Goal: Communication & Community: Ask a question

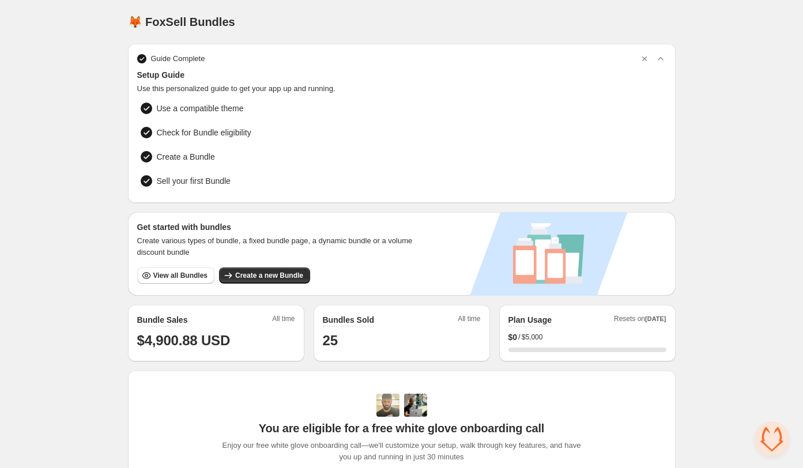
click at [767, 424] on span "Open chat" at bounding box center [772, 439] width 35 height 35
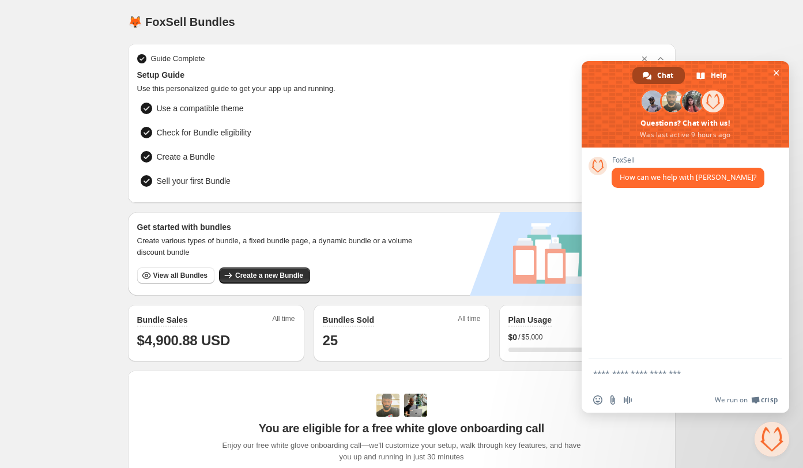
click at [667, 74] on span "Chat" at bounding box center [665, 75] width 16 height 17
click at [652, 84] on div "Chat Help [PERSON_NAME] Questions? Chat with us! Was last active 9 hours ago" at bounding box center [686, 104] width 208 height 86
click at [653, 101] on span at bounding box center [653, 102] width 22 height 22
click at [659, 72] on span "Chat" at bounding box center [665, 75] width 16 height 17
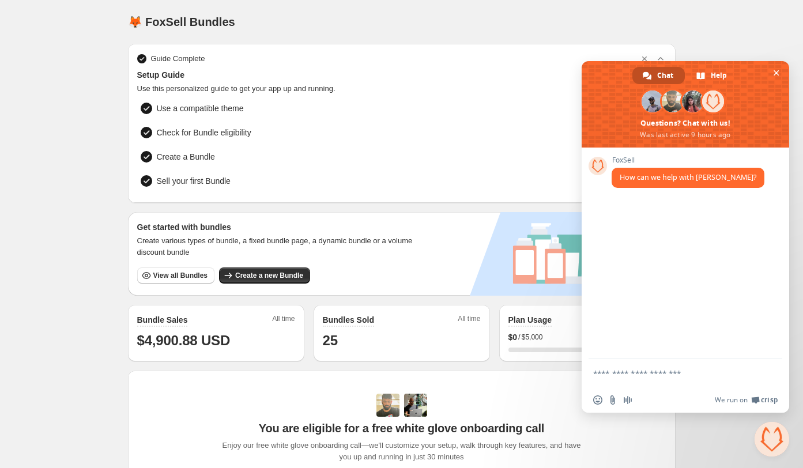
click at [600, 163] on span at bounding box center [598, 166] width 18 height 18
click at [619, 371] on textarea "Compose your message..." at bounding box center [672, 373] width 159 height 10
type textarea "**********"
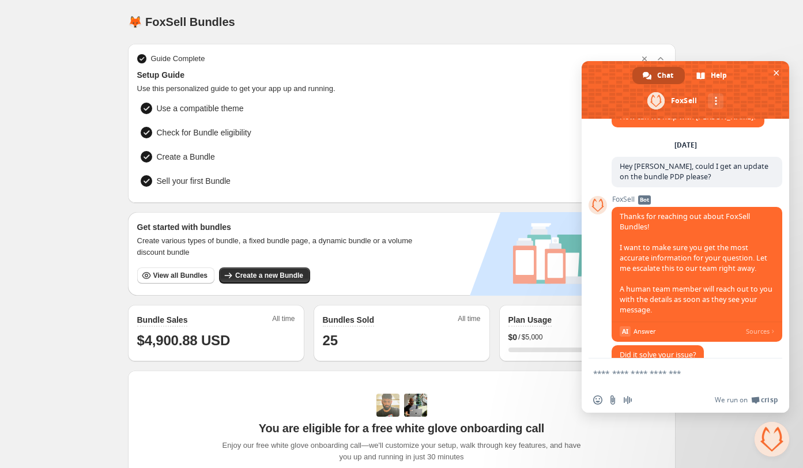
scroll to position [101, 0]
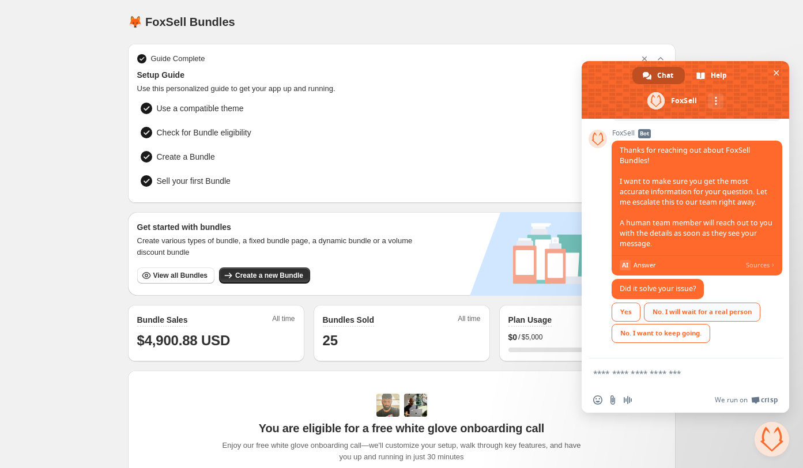
click at [681, 315] on div "No. I will wait for a real person" at bounding box center [702, 312] width 116 height 19
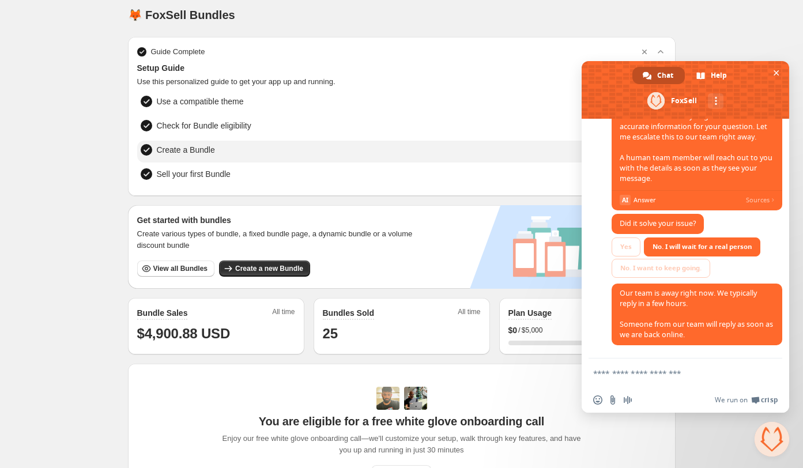
scroll to position [0, 0]
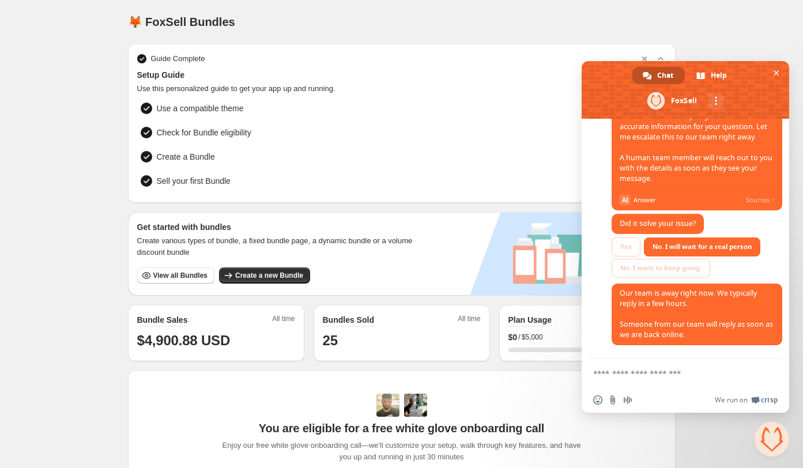
click at [84, 363] on div "Home Bundles Analytics Plan and Billing 🦊 FoxSell Bundles. This page is ready 🦊…" at bounding box center [401, 365] width 803 height 730
click at [189, 271] on span "View all Bundles" at bounding box center [180, 275] width 54 height 9
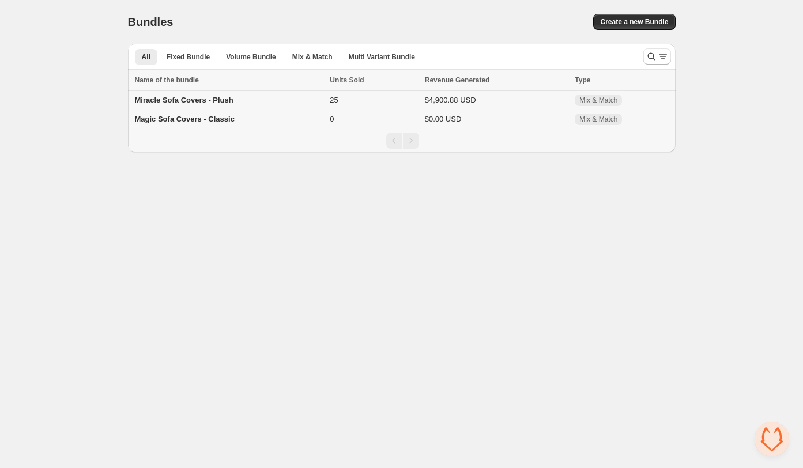
scroll to position [168, 0]
click at [215, 120] on span "Magic Sofa Covers - Classic" at bounding box center [185, 119] width 100 height 9
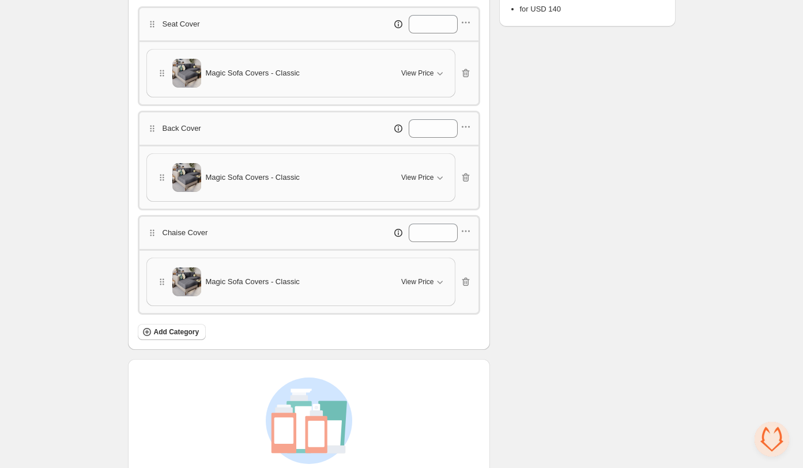
scroll to position [365, 0]
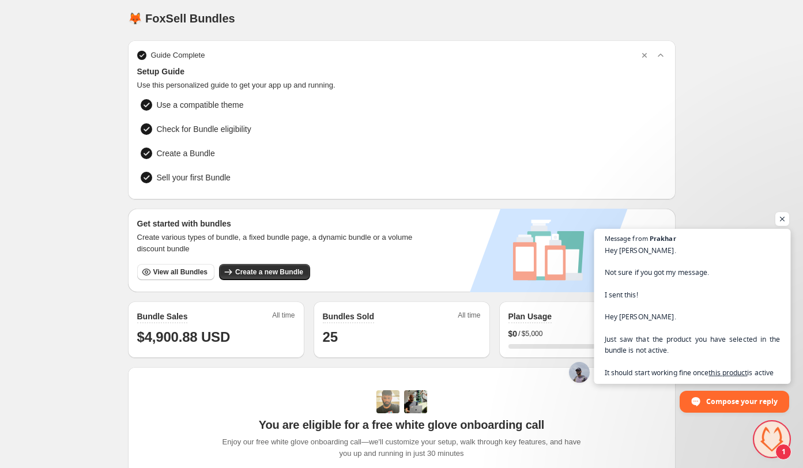
scroll to position [2, 0]
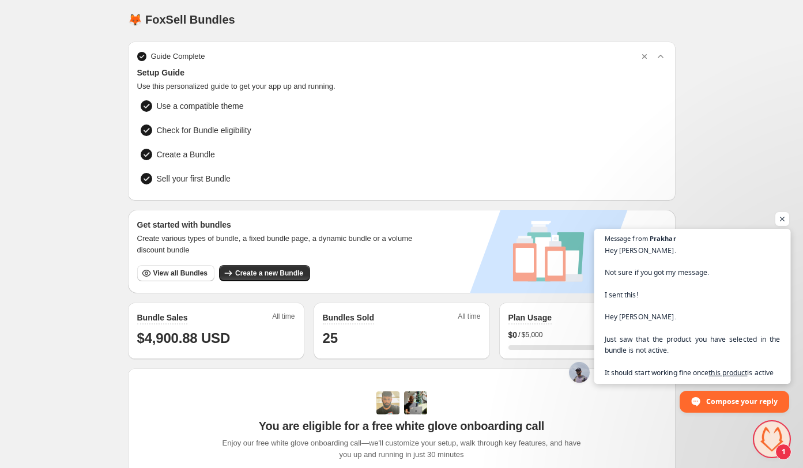
click at [726, 357] on span "Hey Justine. Not sure if you got my message. I sent this! Hey Justine. Just saw…" at bounding box center [693, 310] width 176 height 133
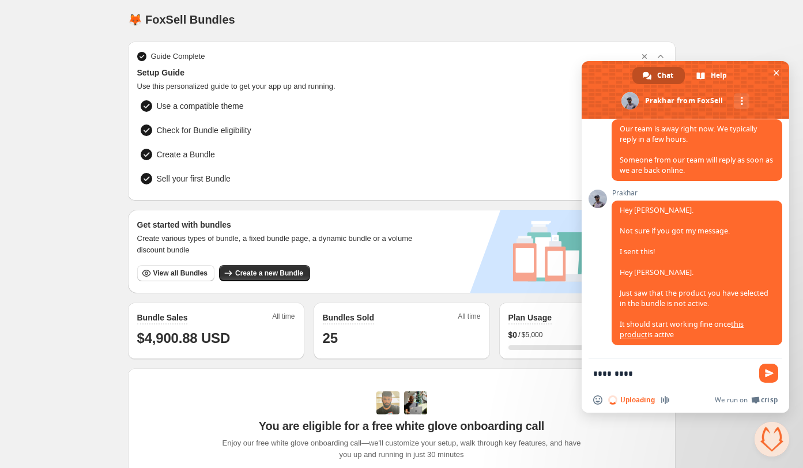
type textarea "**********"
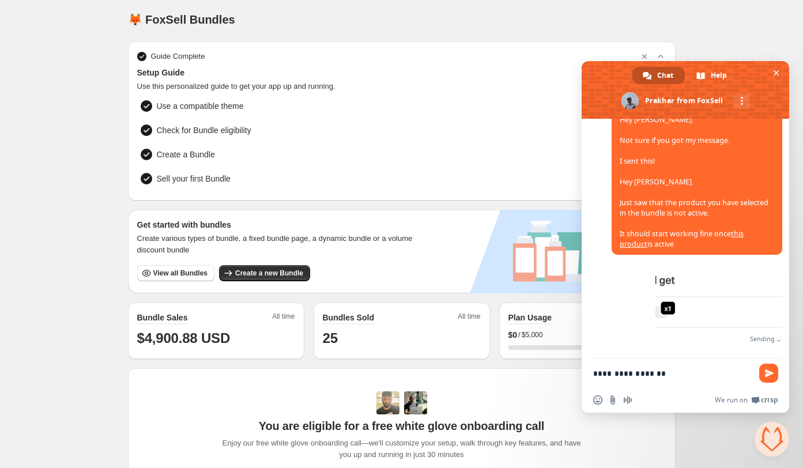
scroll to position [413, 0]
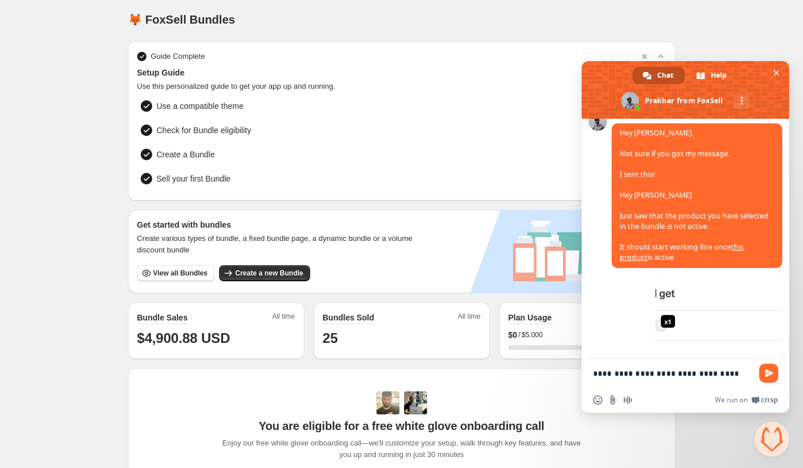
type textarea "**********"
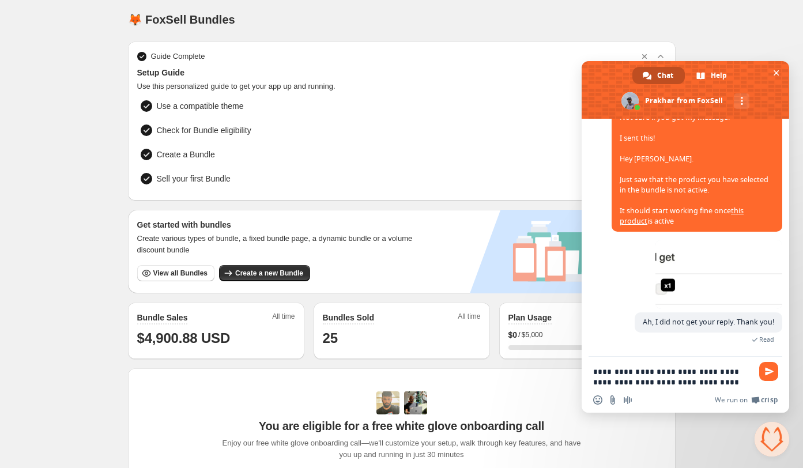
scroll to position [455, 0]
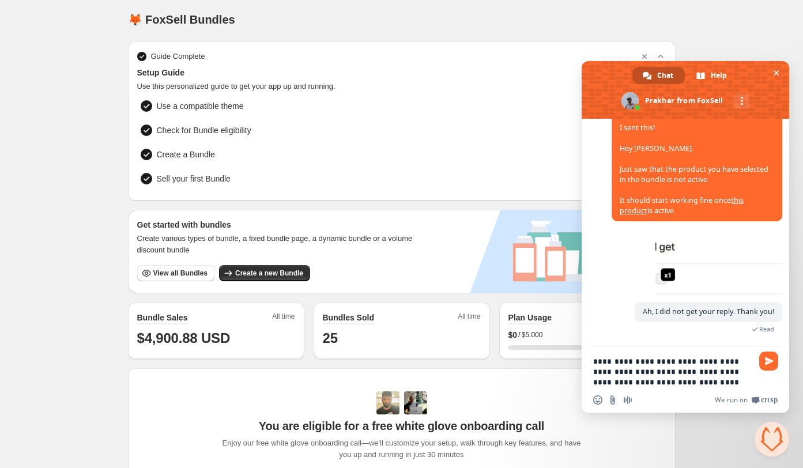
type textarea "**********"
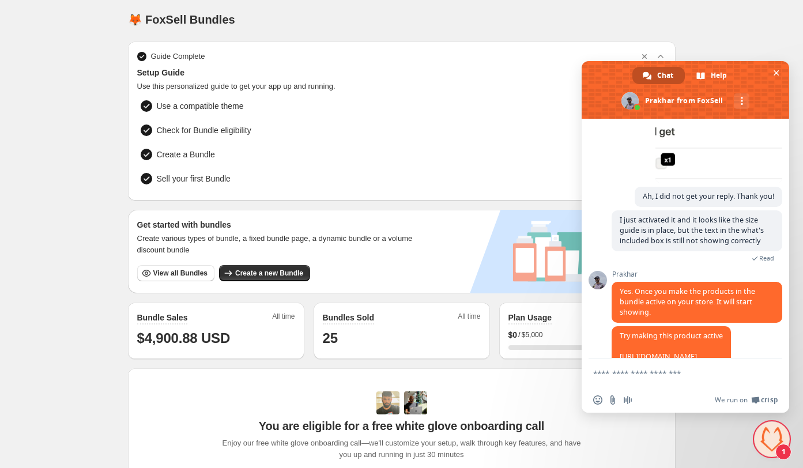
scroll to position [600, 0]
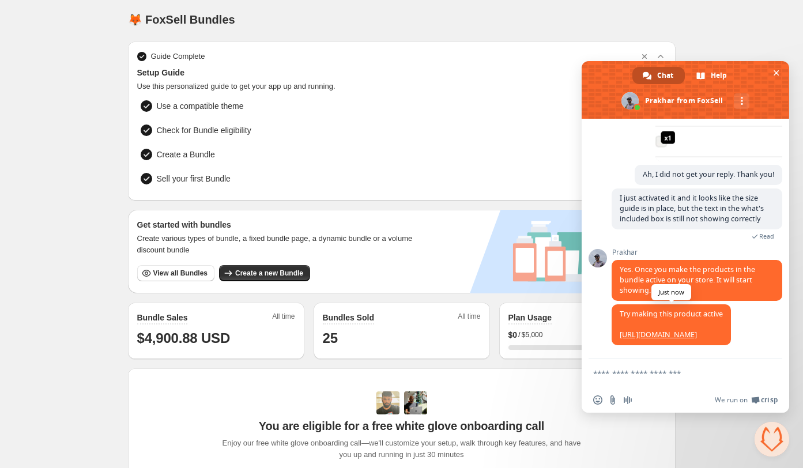
click at [632, 330] on link "https://admin.shopify.com/store/nolaninterior/products/9318093258993" at bounding box center [658, 335] width 77 height 10
click at [611, 368] on form at bounding box center [672, 374] width 159 height 31
type textarea "**********"
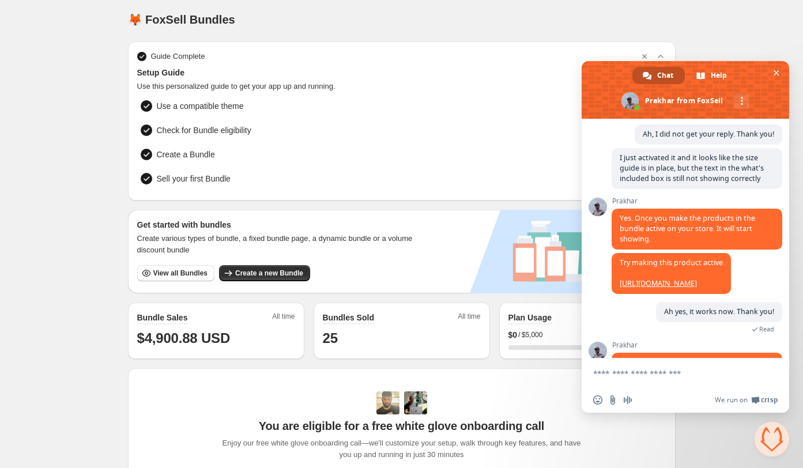
scroll to position [712, 0]
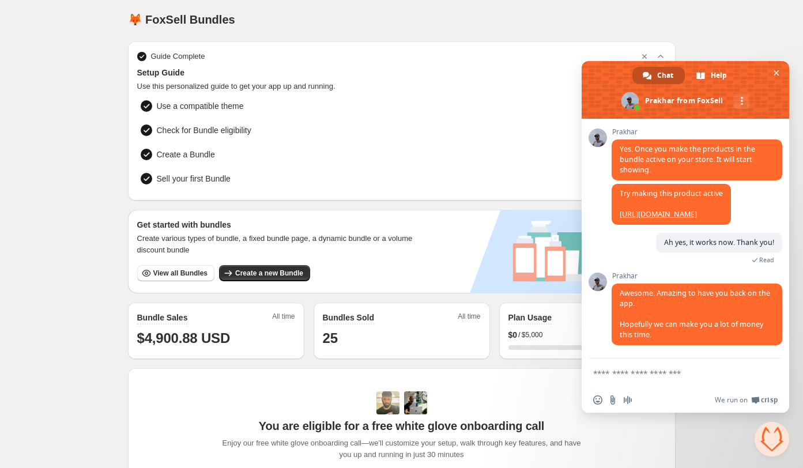
click at [608, 370] on textarea "Compose your message..." at bounding box center [672, 373] width 159 height 10
click at [592, 405] on div "Insert an emoji Send a file Audio message We run on Crisp" at bounding box center [686, 399] width 208 height 25
click at [595, 401] on span "Insert an emoji" at bounding box center [597, 400] width 9 height 9
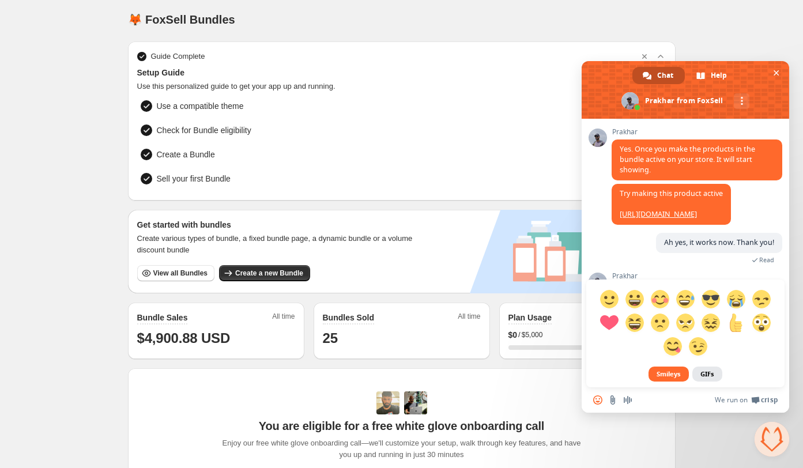
click at [698, 372] on span "GIFs" at bounding box center [707, 374] width 30 height 15
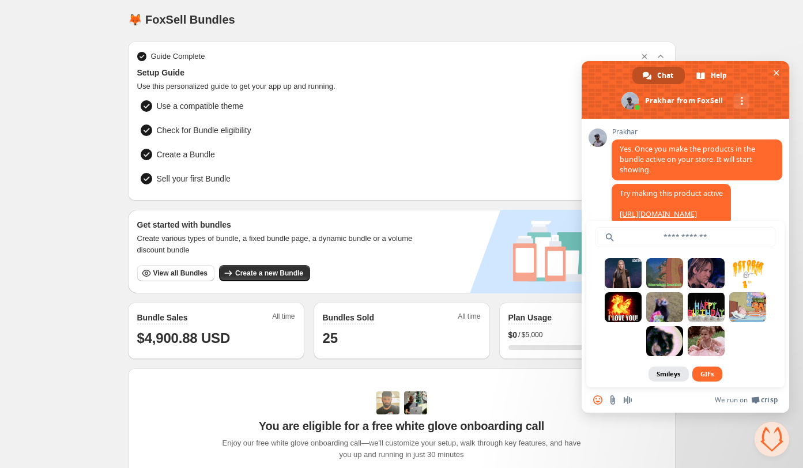
click at [669, 367] on span "Smileys" at bounding box center [669, 374] width 40 height 15
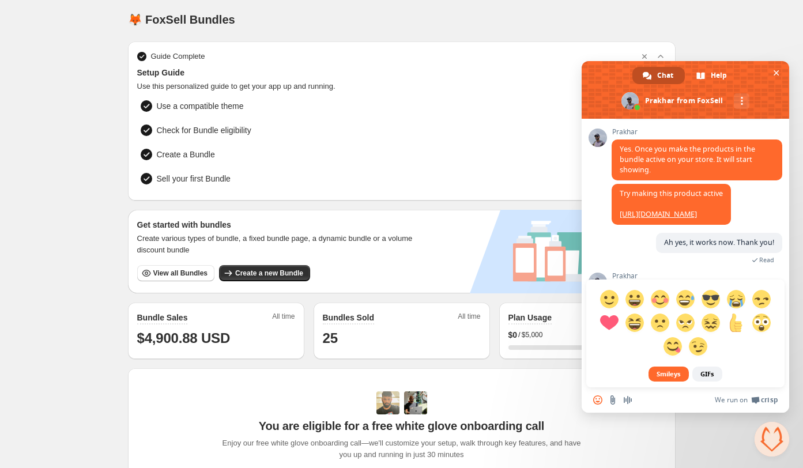
click at [617, 246] on div "Smileys GIFs" at bounding box center [686, 224] width 208 height 326
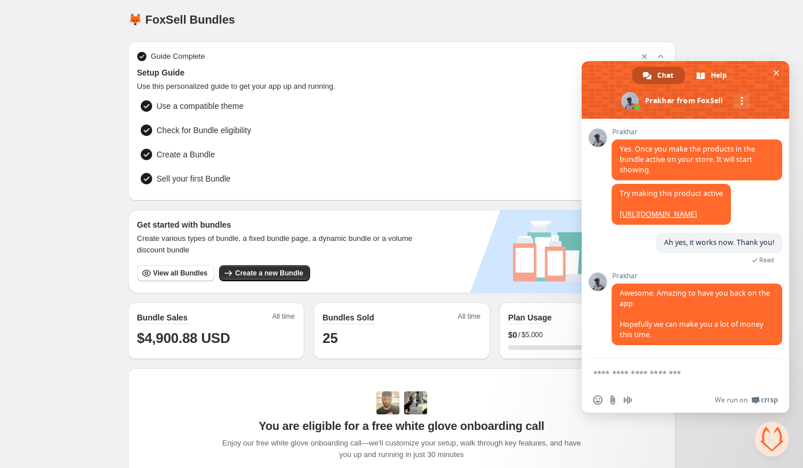
click at [619, 371] on textarea "Compose your message..." at bounding box center [672, 373] width 159 height 10
type textarea "**********"
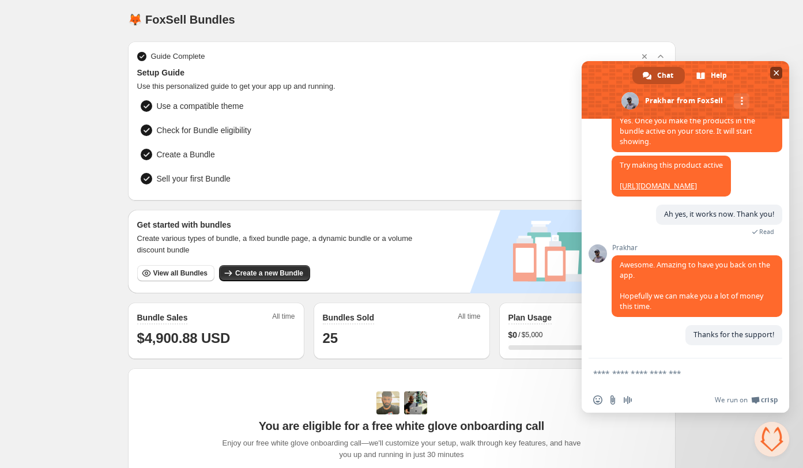
scroll to position [740, 0]
